Goal: Find specific fact: Find specific fact

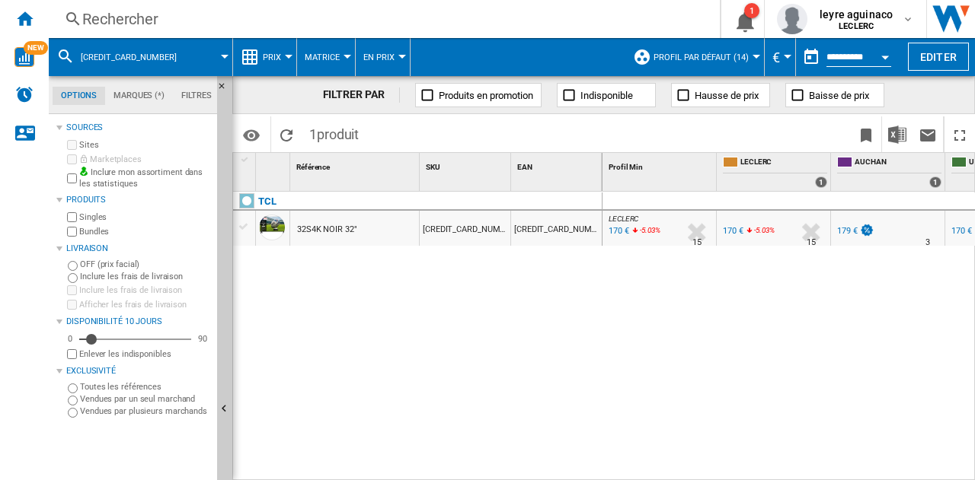
click at [369, 30] on div "Rechercher Rechercher 0 1 leyre aguinaco LECLERC LECLERC Mes paramètres Se déco…" at bounding box center [512, 19] width 926 height 38
click at [372, 17] on div "Rechercher" at bounding box center [381, 18] width 598 height 21
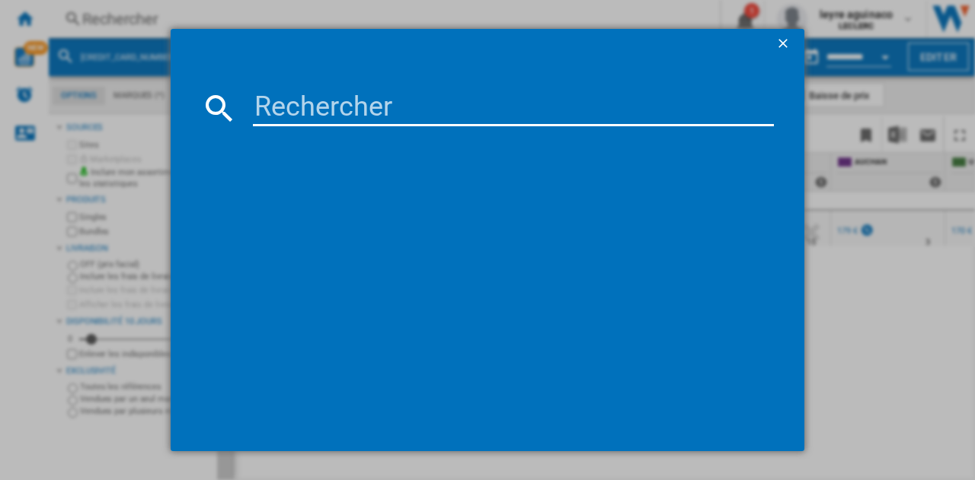
click at [353, 117] on input at bounding box center [513, 108] width 521 height 37
type input "55Q7FA"
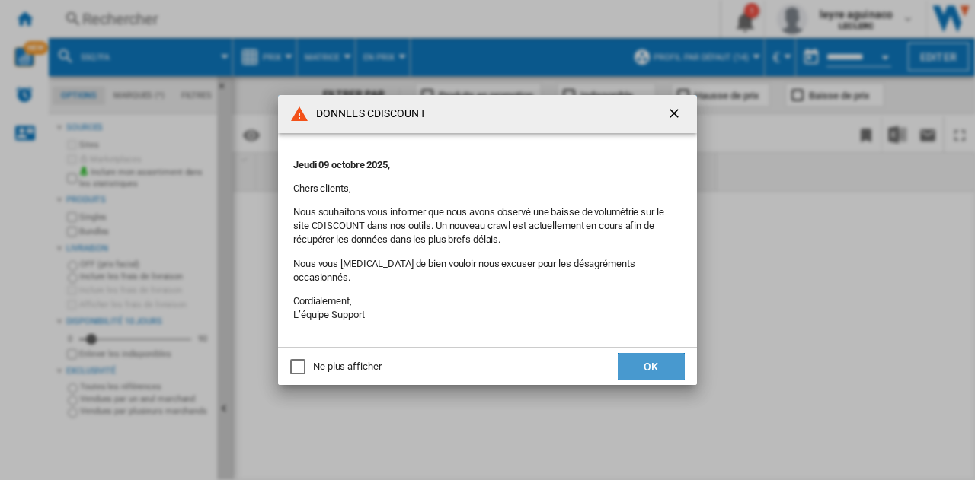
click at [675, 353] on button "OK" at bounding box center [651, 366] width 67 height 27
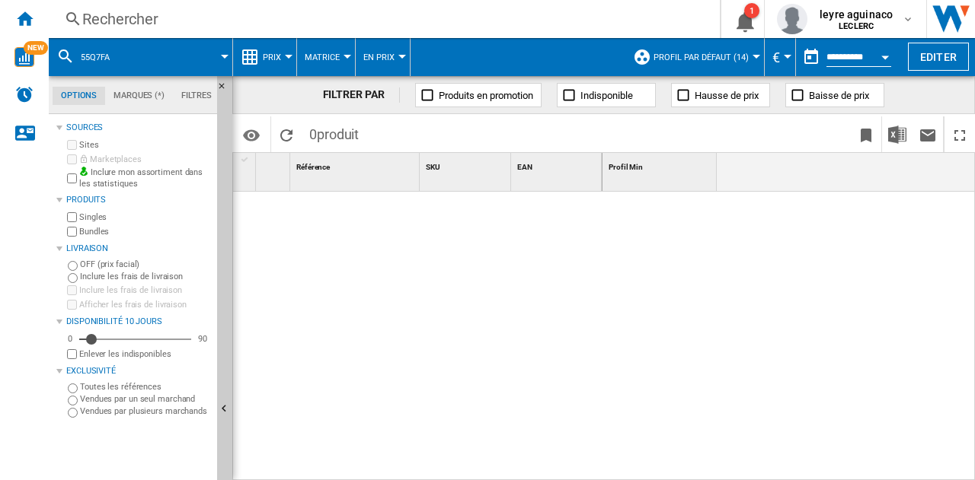
click at [488, 23] on div "Rechercher" at bounding box center [381, 18] width 598 height 21
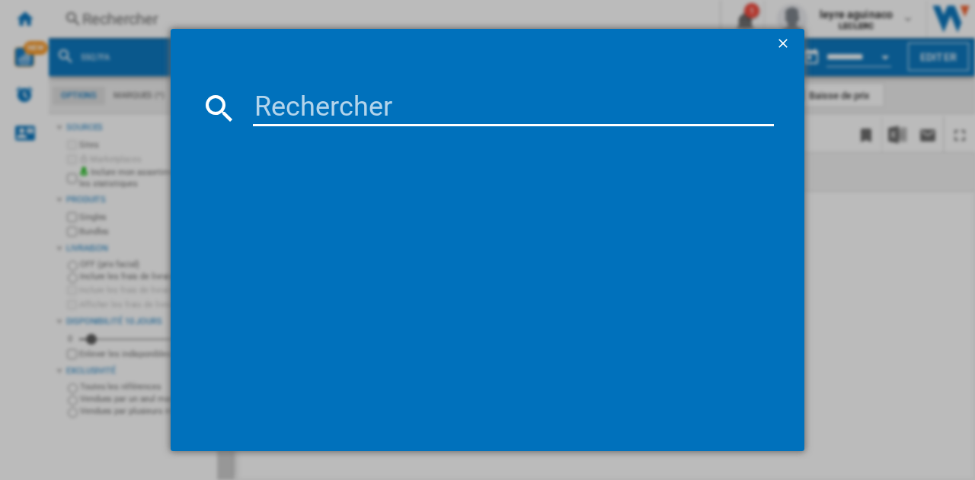
drag, startPoint x: 469, startPoint y: 88, endPoint x: 465, endPoint y: 113, distance: 26.3
click at [467, 109] on md-dialog-content at bounding box center [488, 255] width 634 height 392
click at [462, 113] on input at bounding box center [513, 108] width 521 height 37
type input "55Q7FA"
click at [380, 113] on input "55Q7FA" at bounding box center [513, 108] width 521 height 37
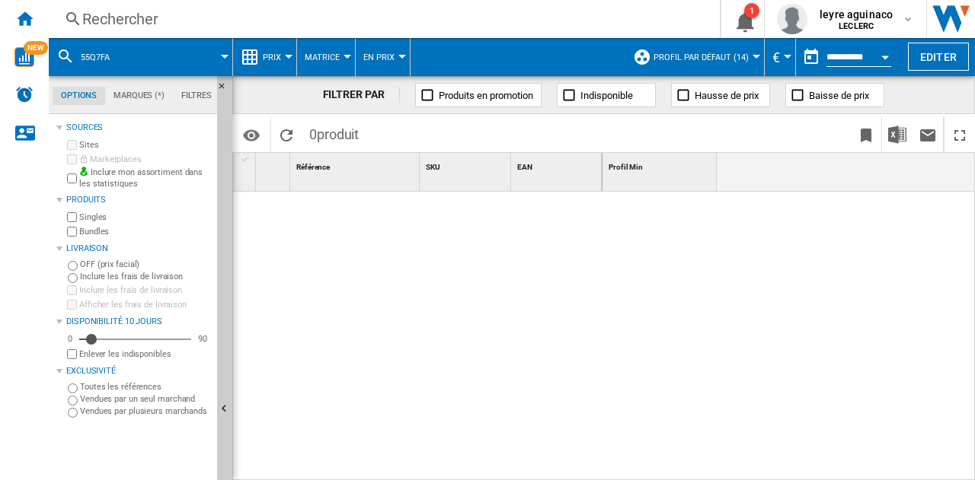
click at [346, 13] on div "Rechercher" at bounding box center [381, 18] width 598 height 21
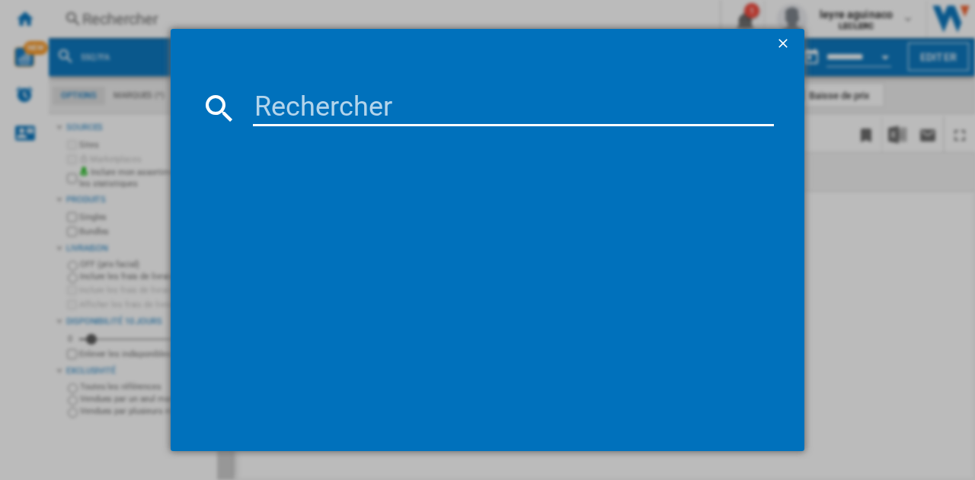
click at [334, 103] on input at bounding box center [513, 108] width 521 height 37
paste input "8806097122579"
type input "8806097122579"
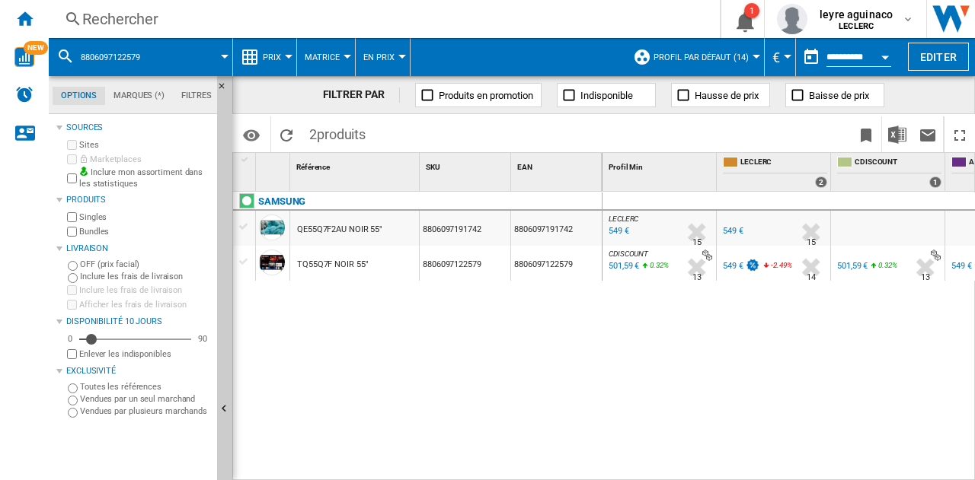
click at [618, 270] on div "501,59 €" at bounding box center [622, 266] width 33 height 15
